Goal: Transaction & Acquisition: Obtain resource

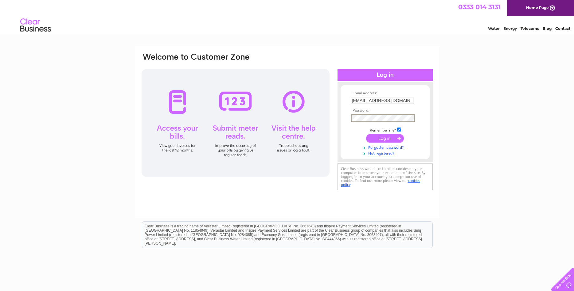
click at [382, 139] on input "submit" at bounding box center [385, 138] width 38 height 9
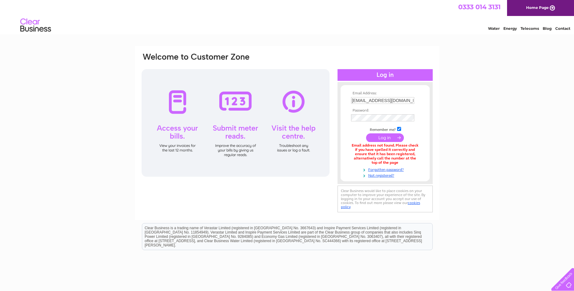
click at [386, 100] on input "accounts@sonoamtic.com" at bounding box center [382, 100] width 63 height 7
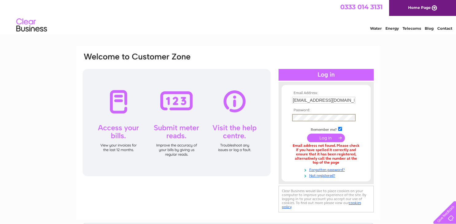
click at [332, 139] on input "submit" at bounding box center [326, 138] width 38 height 9
click at [232, 51] on div "Email Address: [EMAIL_ADDRESS][DOMAIN_NAME] Password:" at bounding box center [228, 133] width 304 height 174
drag, startPoint x: 327, startPoint y: 99, endPoint x: 263, endPoint y: 96, distance: 63.9
click at [292, 97] on input "[EMAIL_ADDRESS][DOMAIN_NAME]" at bounding box center [324, 100] width 64 height 7
type input "accounts@sonomatic.com"
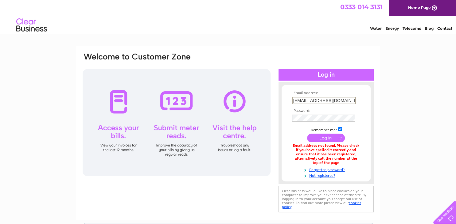
click at [407, 114] on div "Email Address: accounts@sonomatic.com Password: Forgotten password?" at bounding box center [228, 185] width 456 height 279
click at [326, 138] on input "submit" at bounding box center [326, 138] width 38 height 9
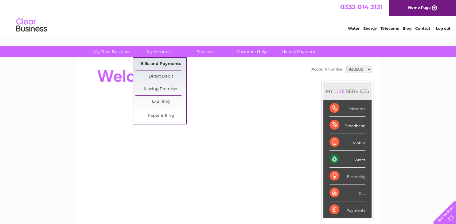
click at [149, 64] on link "Bills and Payments" at bounding box center [160, 64] width 51 height 12
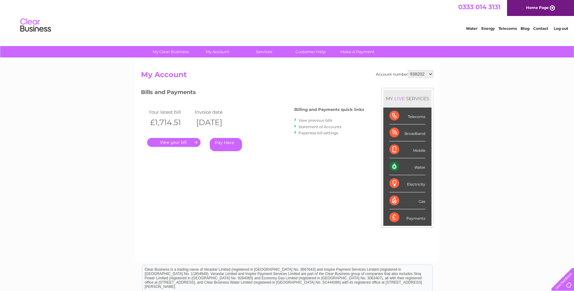
click at [169, 142] on link "." at bounding box center [173, 142] width 53 height 9
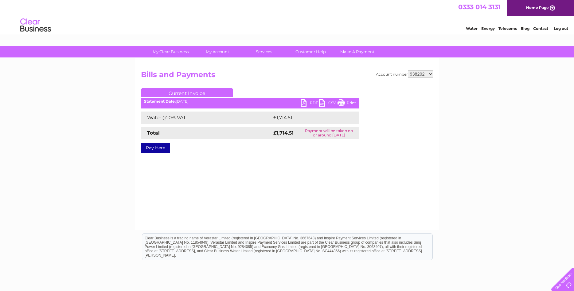
click at [314, 103] on link "PDF" at bounding box center [310, 103] width 18 height 9
click at [408, 70] on select "938202 3023438" at bounding box center [420, 73] width 25 height 7
select select "3023438"
click option "3023438" at bounding box center [0, 0] width 0 height 0
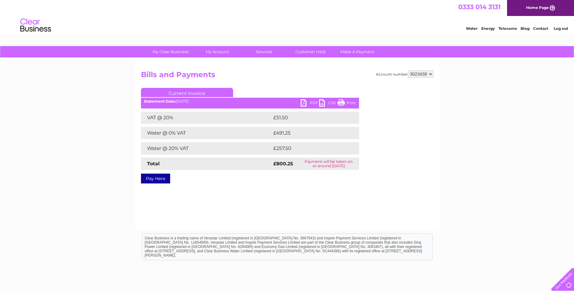
click at [310, 102] on link "PDF" at bounding box center [310, 103] width 18 height 9
